Goal: Find specific page/section: Find specific page/section

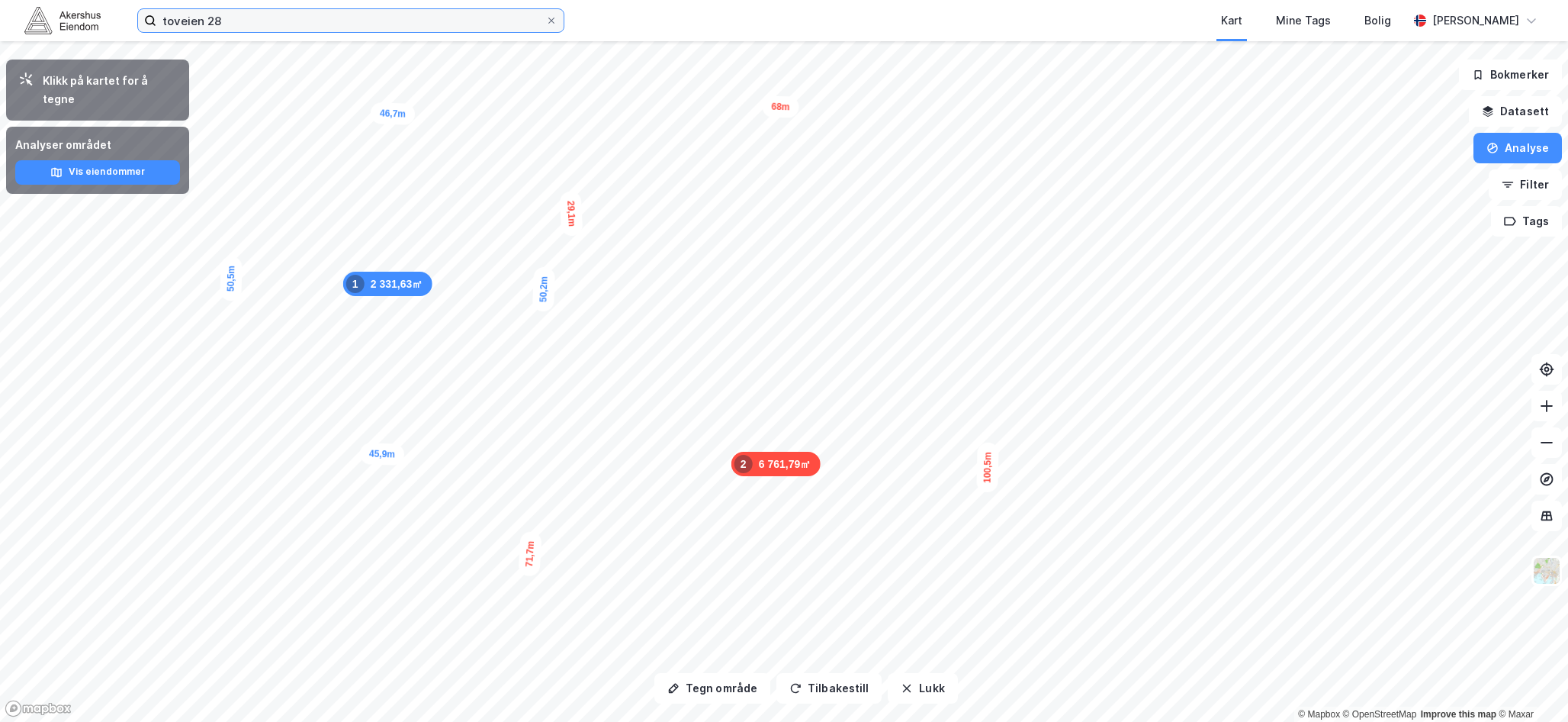
click at [214, 11] on input "toveien 28" at bounding box center [350, 21] width 389 height 23
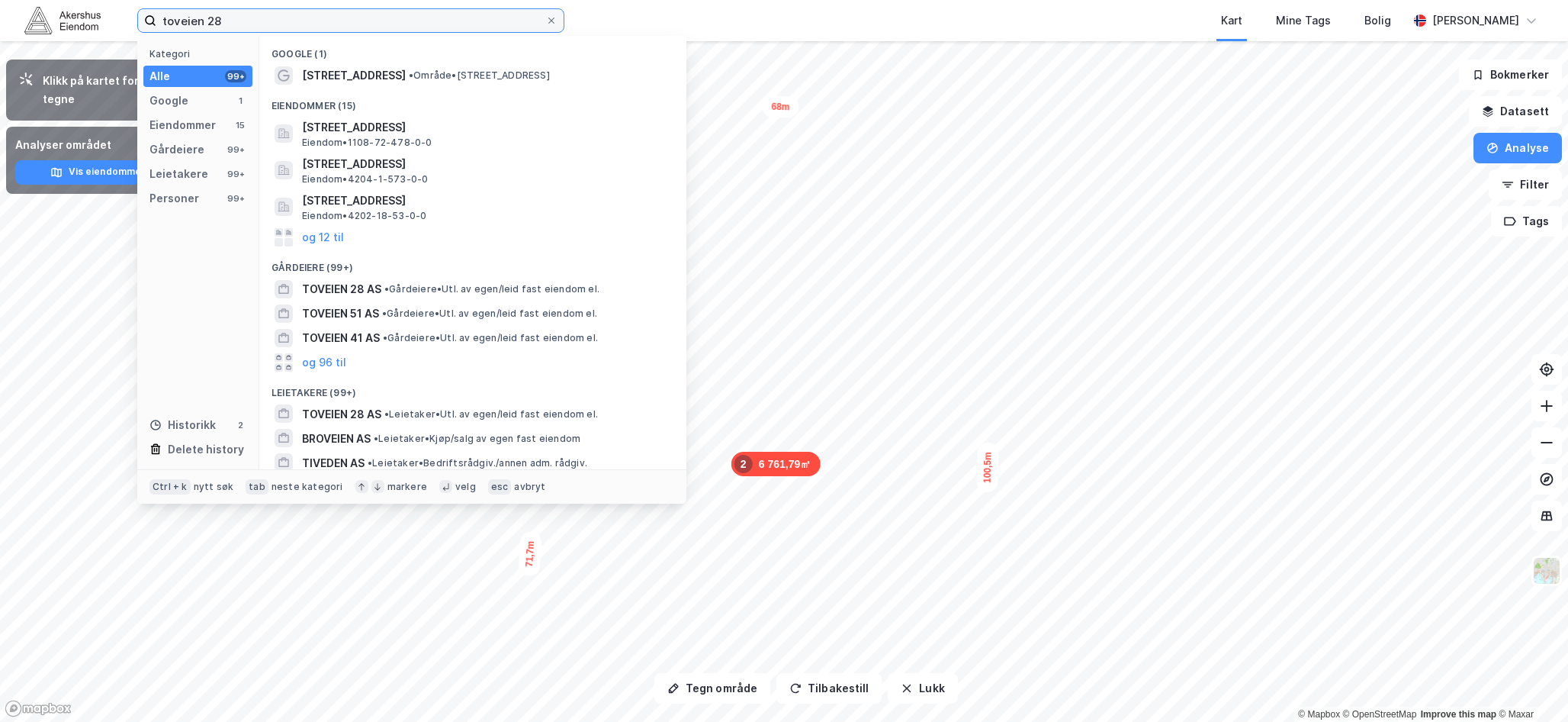
click at [214, 11] on input "toveien 28" at bounding box center [350, 21] width 389 height 23
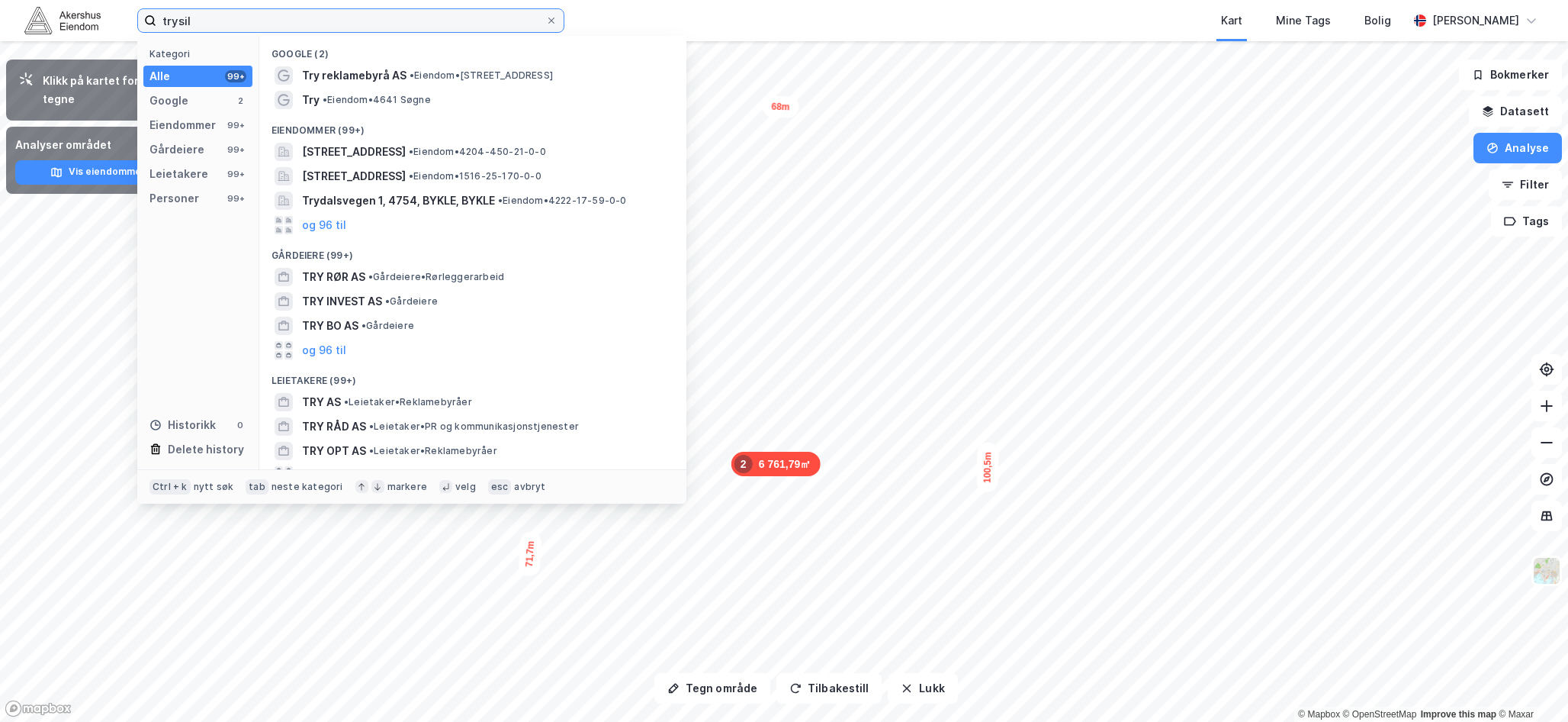
type input "trysil"
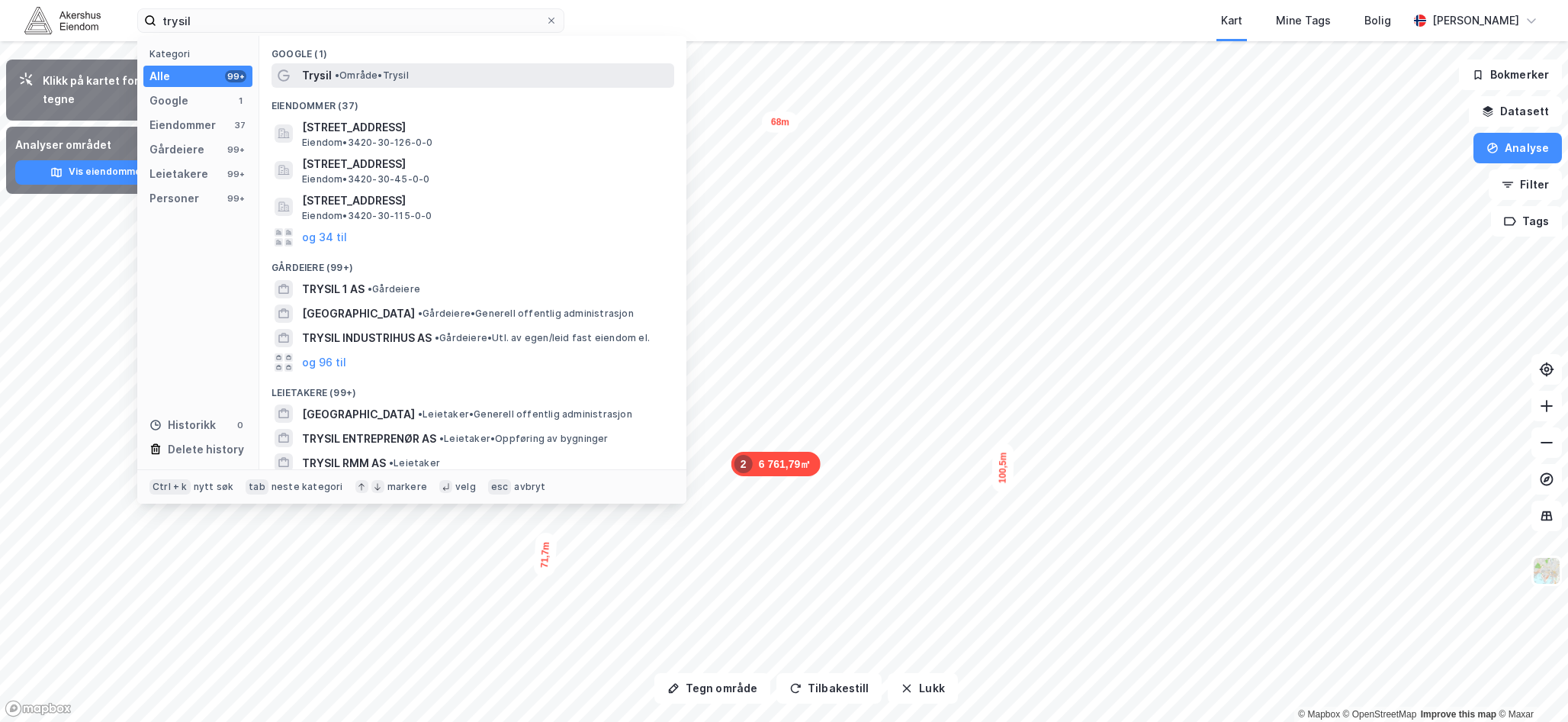
click at [318, 83] on span "Trysil" at bounding box center [318, 75] width 30 height 18
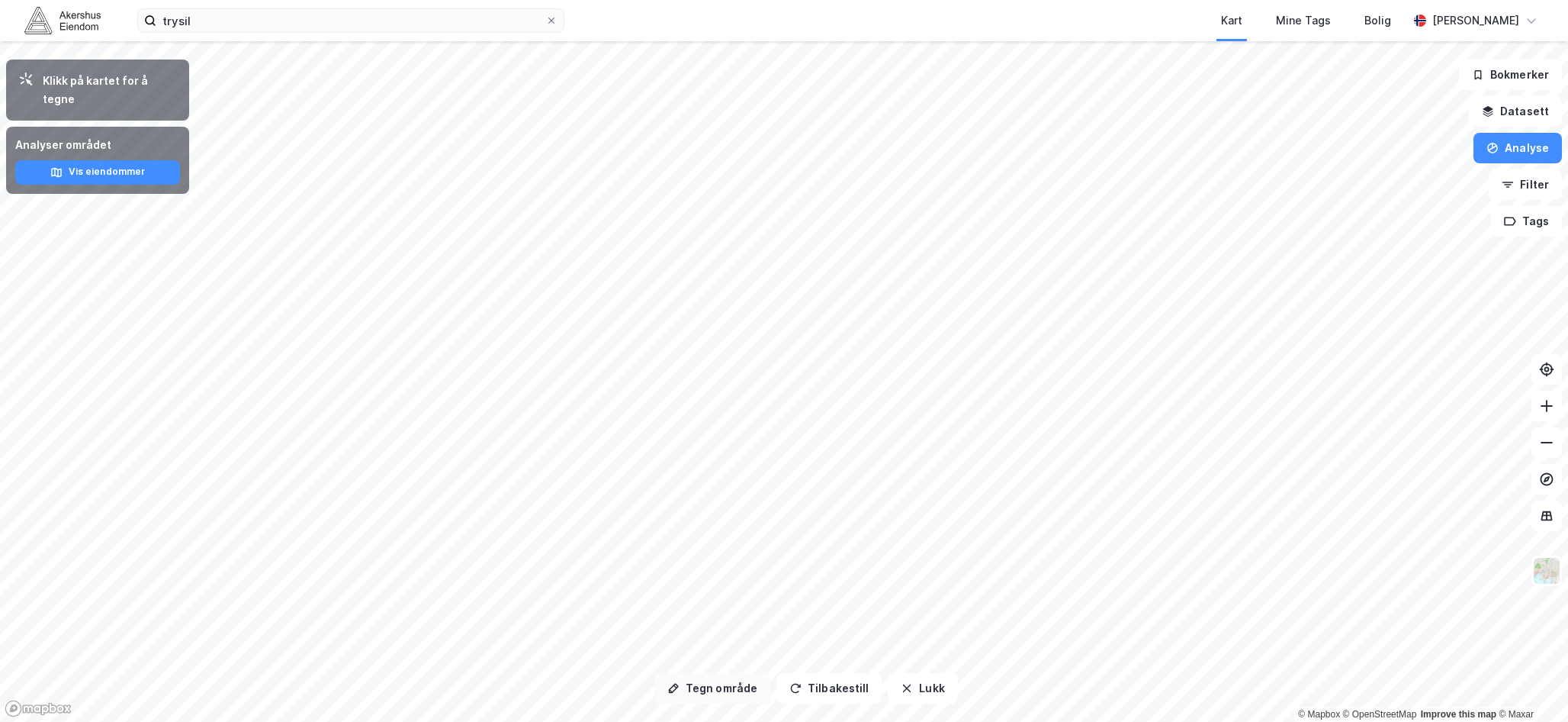
click at [703, 696] on div "Tegn område Tilbakestill Lukk Klikk på kartet for å tegne Analyser området Vis …" at bounding box center [784, 382] width 1568 height 681
click at [763, 700] on div "Tegn område Tilbakestill Lukk Klikk på kartet for å tegne Analyser området Vis …" at bounding box center [784, 382] width 1568 height 681
